Goal: Information Seeking & Learning: Learn about a topic

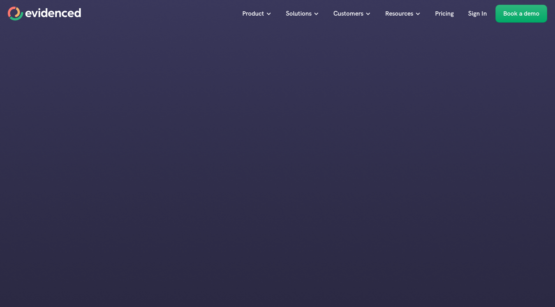
click at [186, 236] on div at bounding box center [277, 253] width 183 height 95
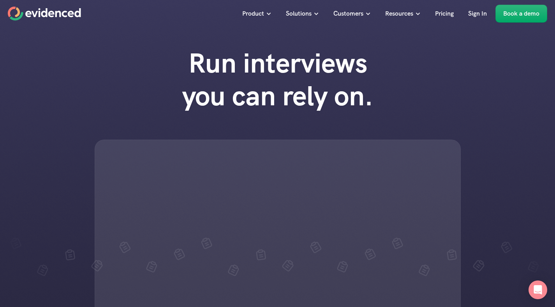
click at [145, 64] on div "Run interviews you can rely on." at bounding box center [277, 187] width 555 height 297
click at [196, 170] on div at bounding box center [278, 234] width 366 height 189
click at [256, 179] on div at bounding box center [278, 234] width 366 height 189
click at [376, 75] on h1 "Run interviews you can rely on." at bounding box center [278, 79] width 222 height 65
click at [172, 222] on div at bounding box center [278, 234] width 366 height 189
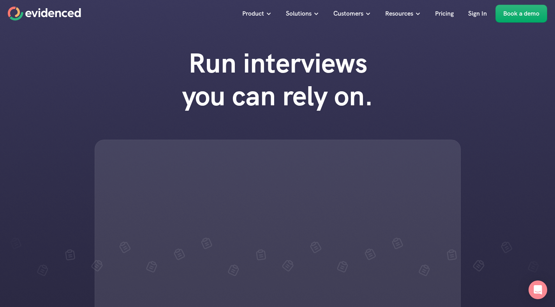
click at [307, 138] on div "Run interviews you can rely on." at bounding box center [277, 187] width 555 height 297
click at [155, 149] on div at bounding box center [278, 234] width 366 height 189
click at [247, 193] on div at bounding box center [278, 234] width 366 height 189
click at [91, 218] on div "Run interviews you can rely on." at bounding box center [277, 187] width 555 height 297
click at [265, 171] on div at bounding box center [278, 234] width 366 height 189
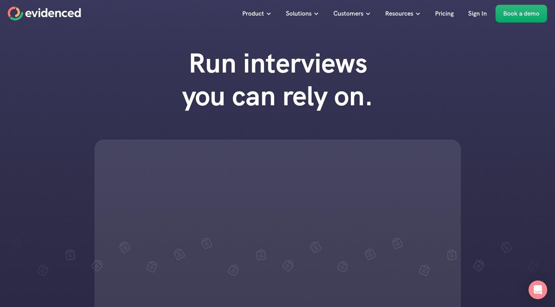
click at [278, 182] on div at bounding box center [278, 234] width 366 height 189
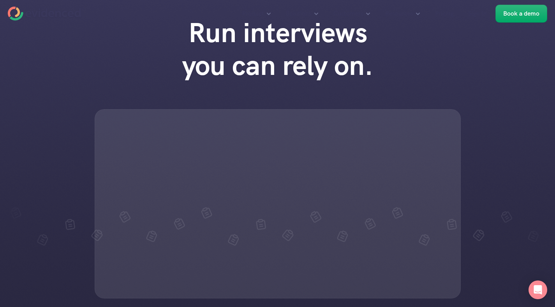
scroll to position [268, 0]
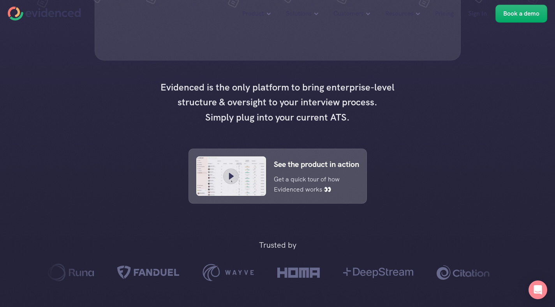
click at [391, 125] on h4 "Evidenced is the only platform to bring enterprise-level structure & oversight …" at bounding box center [278, 102] width 242 height 45
